Goal: Task Accomplishment & Management: Use online tool/utility

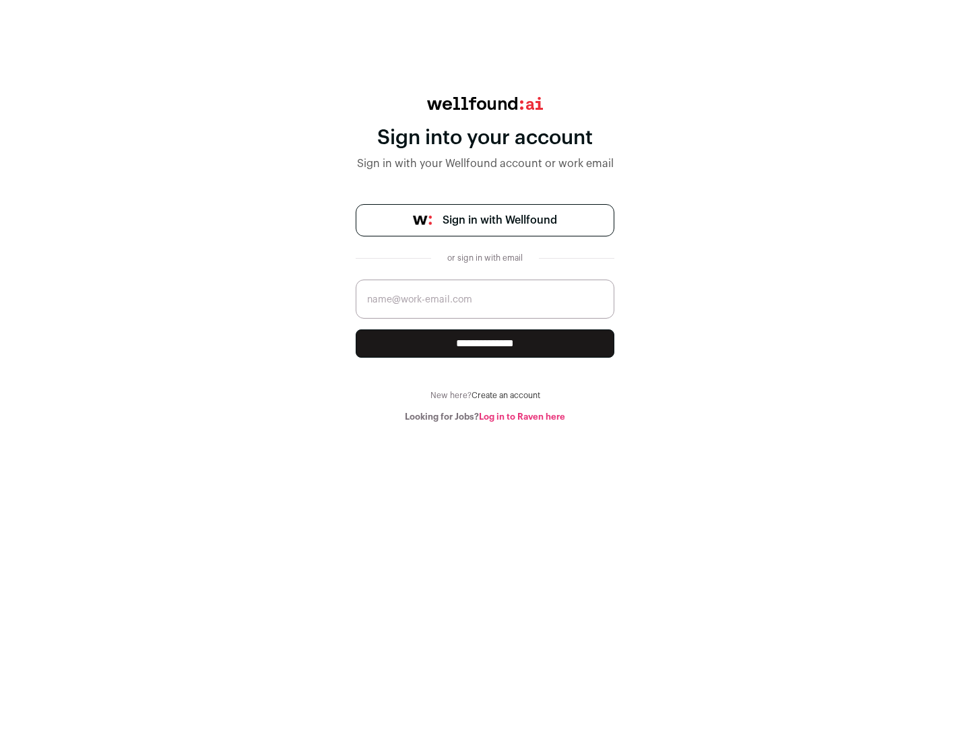
click at [499, 220] on span "Sign in with Wellfound" at bounding box center [499, 220] width 114 height 16
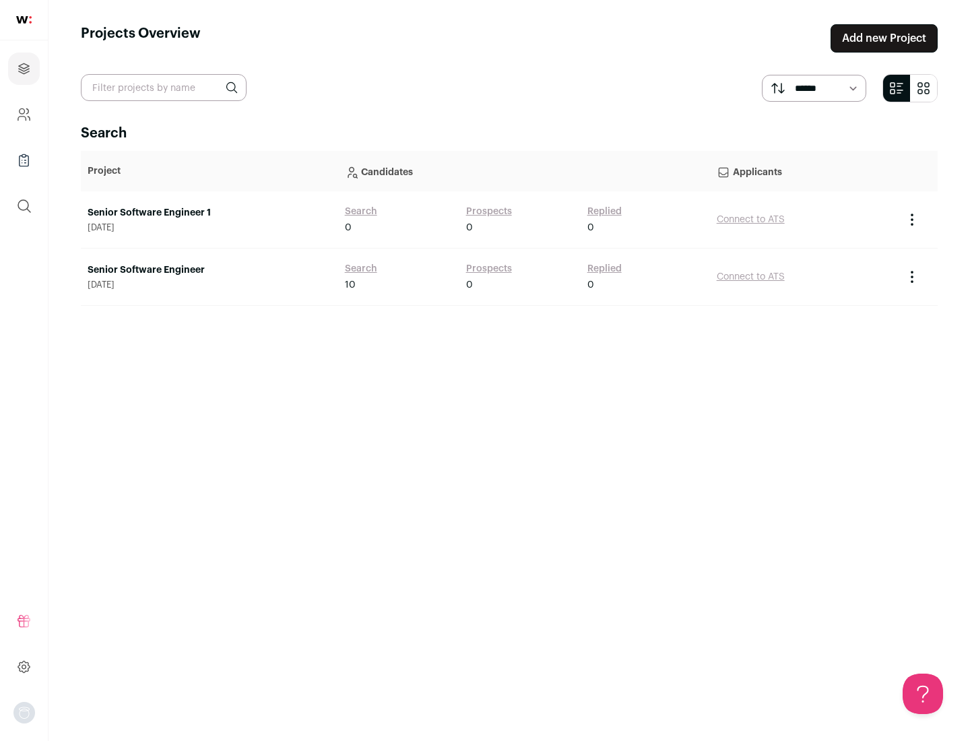
click at [209, 270] on link "Senior Software Engineer" at bounding box center [210, 269] width 244 height 13
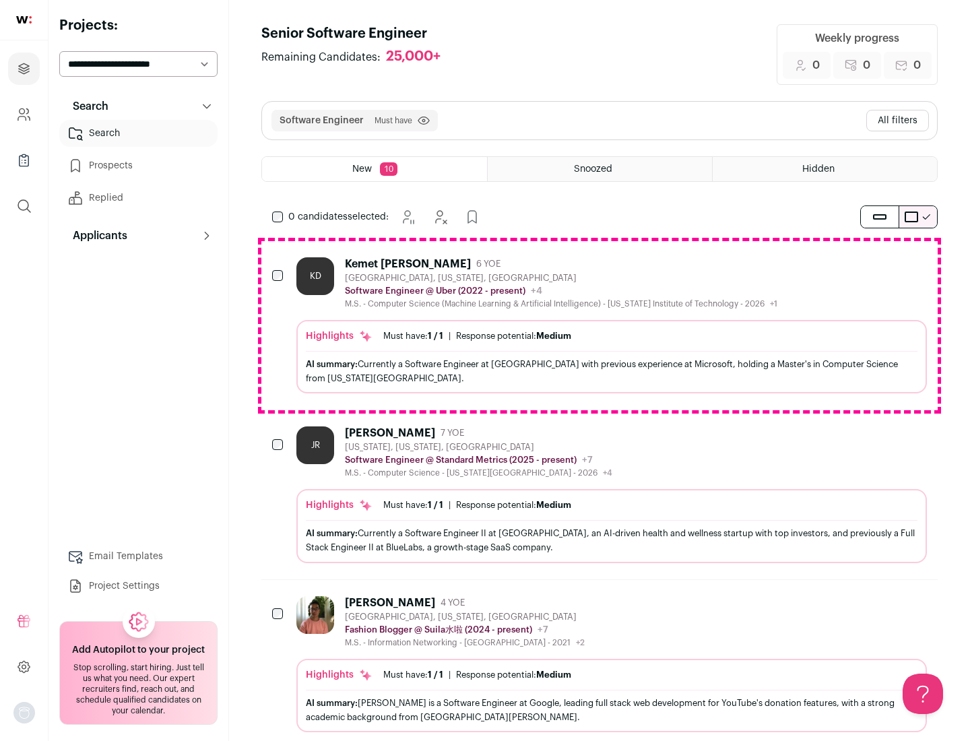
click at [599, 325] on div "Highlights Must have: 1 / 1 How many must haves have been fulfilled? | Response…" at bounding box center [611, 356] width 630 height 73
